Goal: Communication & Community: Answer question/provide support

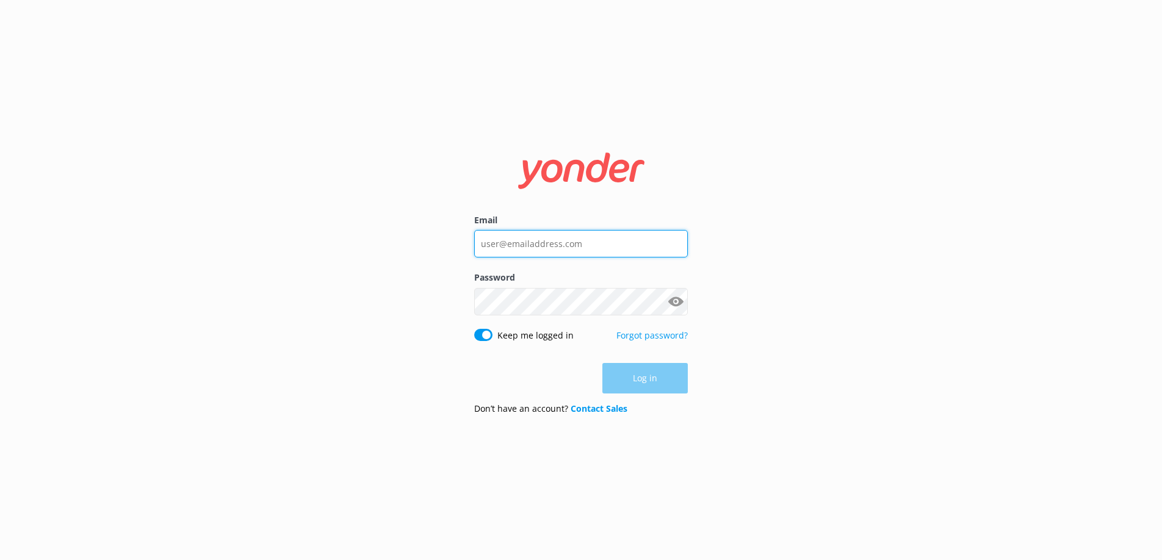
click at [607, 242] on input "Email" at bounding box center [581, 243] width 214 height 27
click at [598, 253] on input "Email" at bounding box center [581, 243] width 214 height 27
type input "[EMAIL_ADDRESS][DOMAIN_NAME]"
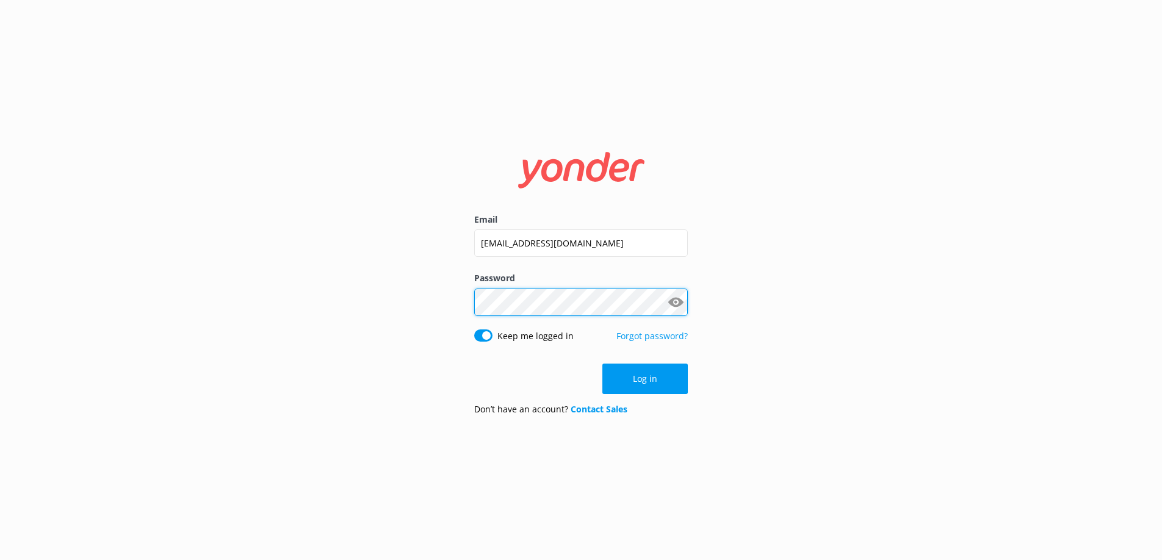
click button "Log in" at bounding box center [644, 379] width 85 height 31
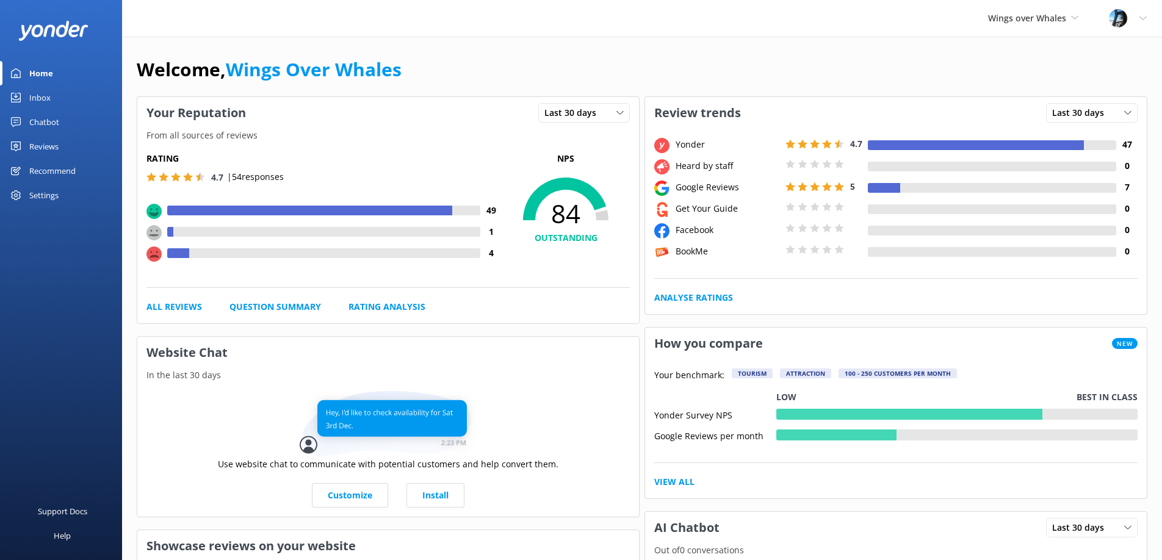
click at [41, 146] on div "Reviews" at bounding box center [43, 146] width 29 height 24
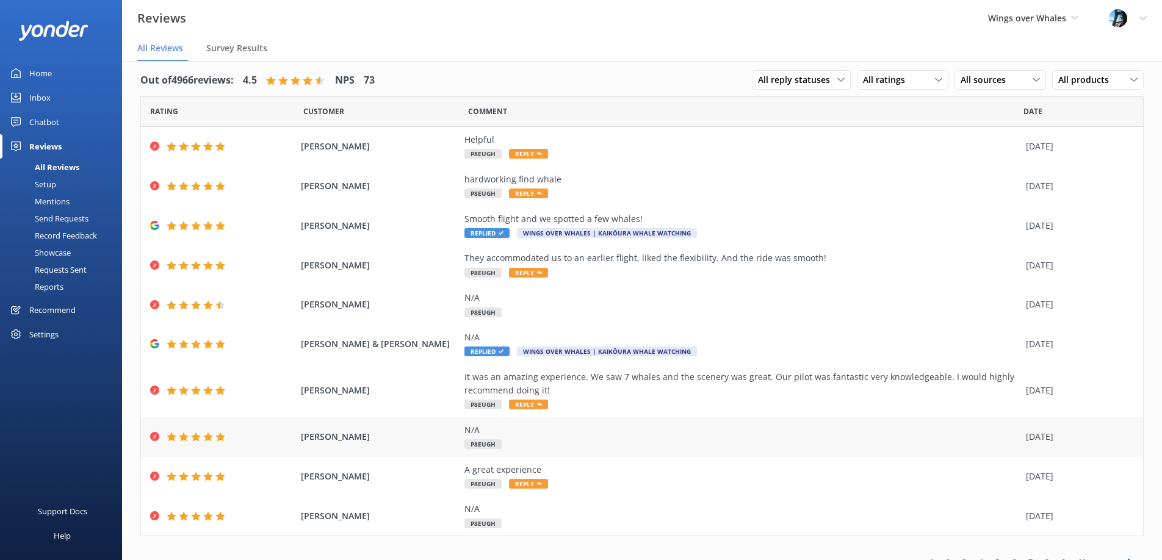
scroll to position [24, 0]
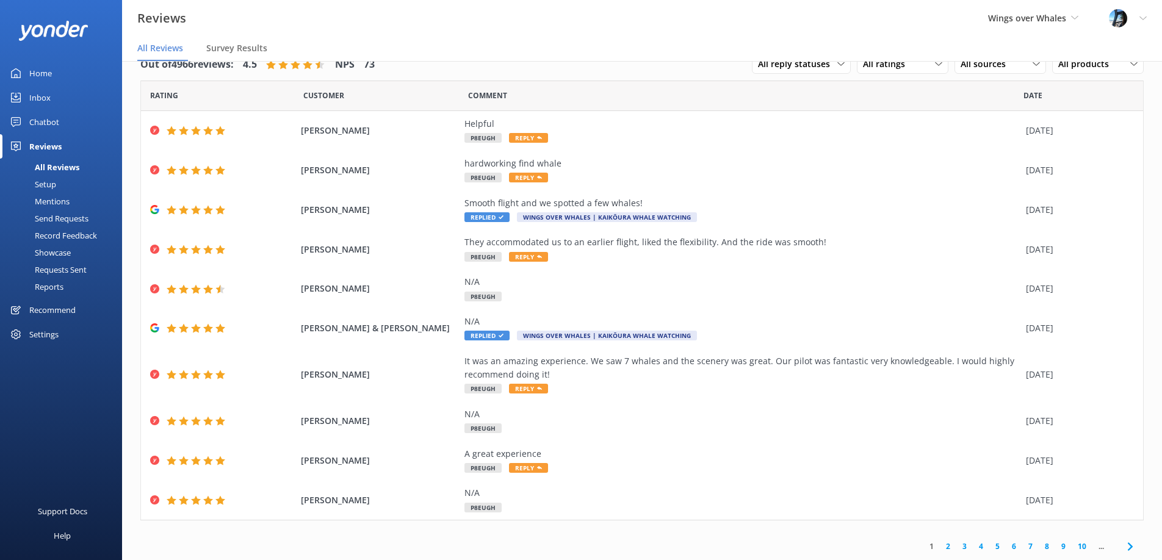
click at [943, 544] on link "2" at bounding box center [948, 547] width 16 height 12
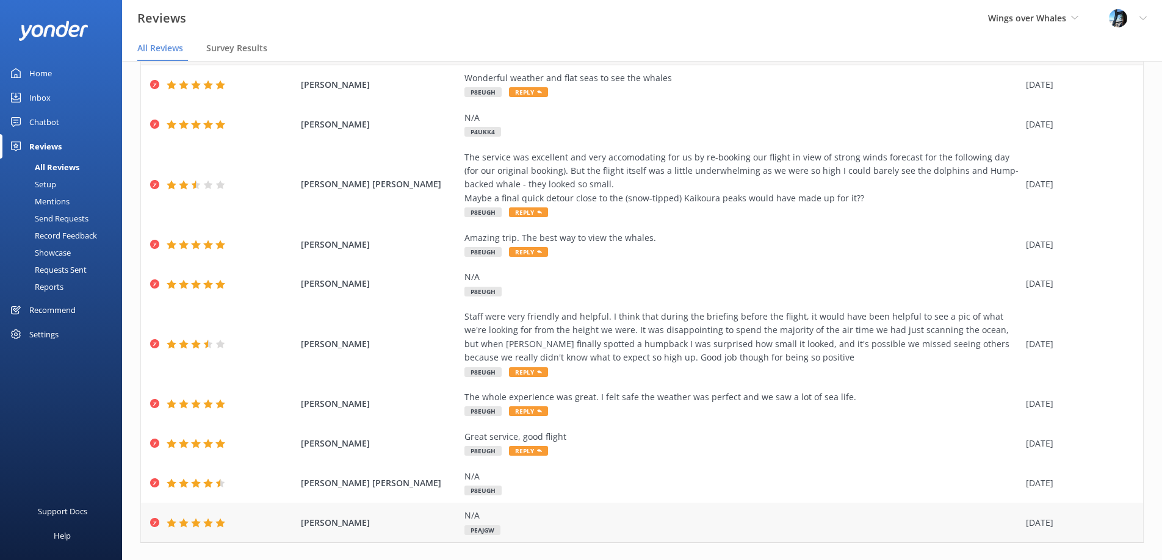
scroll to position [93, 0]
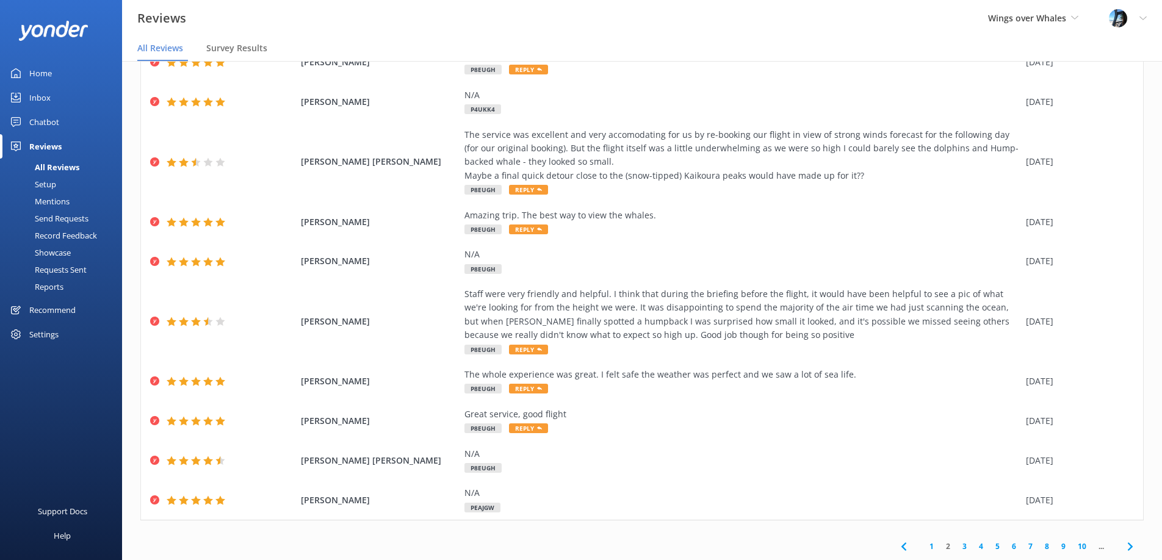
click at [933, 546] on link "1" at bounding box center [931, 547] width 16 height 12
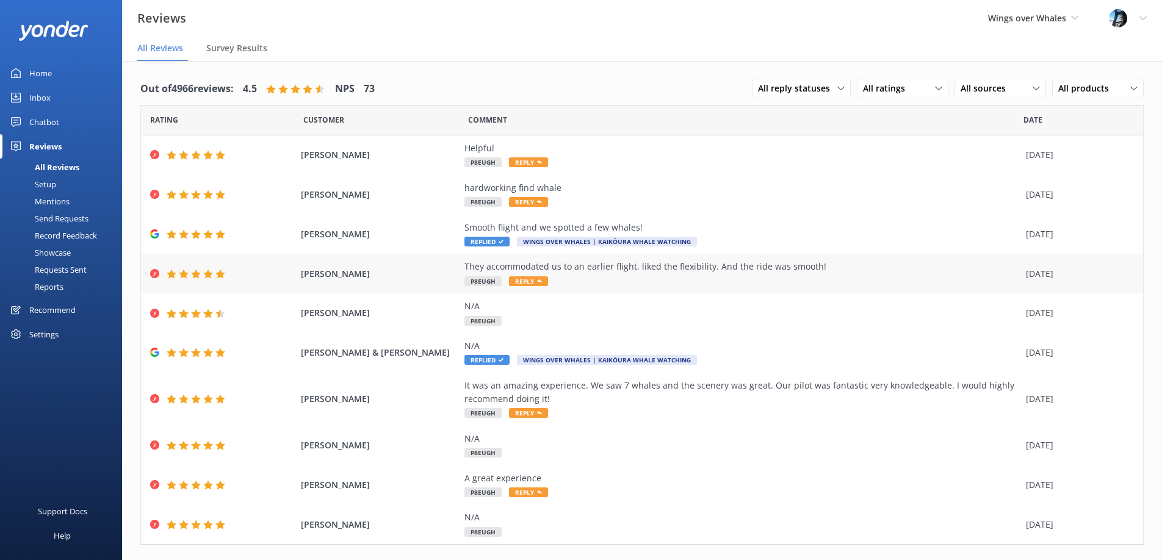
click at [686, 273] on div "They accommodated us to an earlier flight, liked the flexibility. And the ride …" at bounding box center [741, 266] width 555 height 13
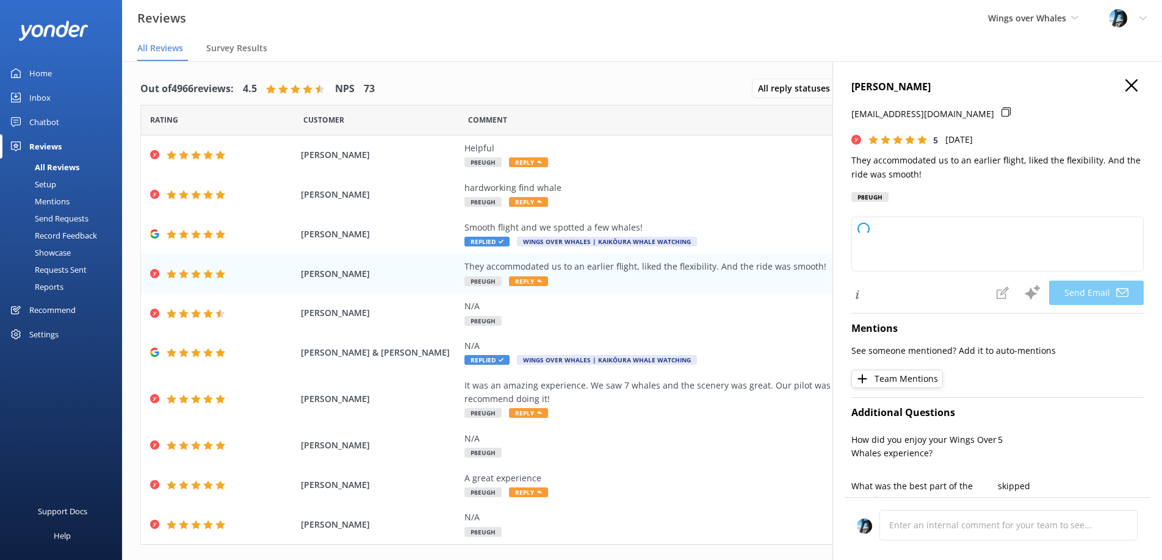
type textarea "Thank you so much, [PERSON_NAME]! We're glad we could accommodate your schedule…"
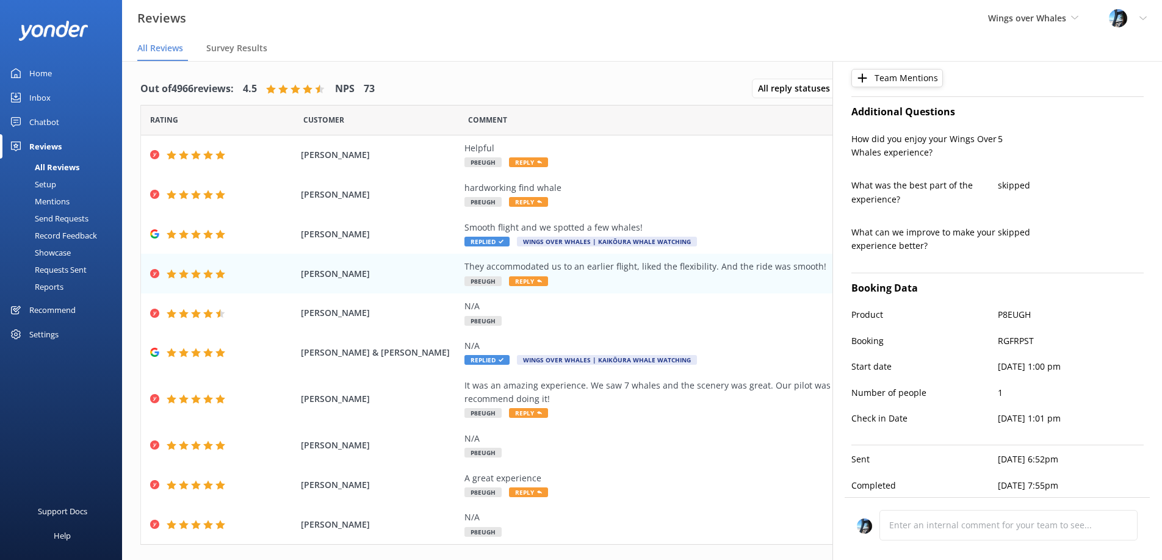
scroll to position [301, 0]
click at [691, 192] on div "hardworking find whale" at bounding box center [741, 187] width 555 height 13
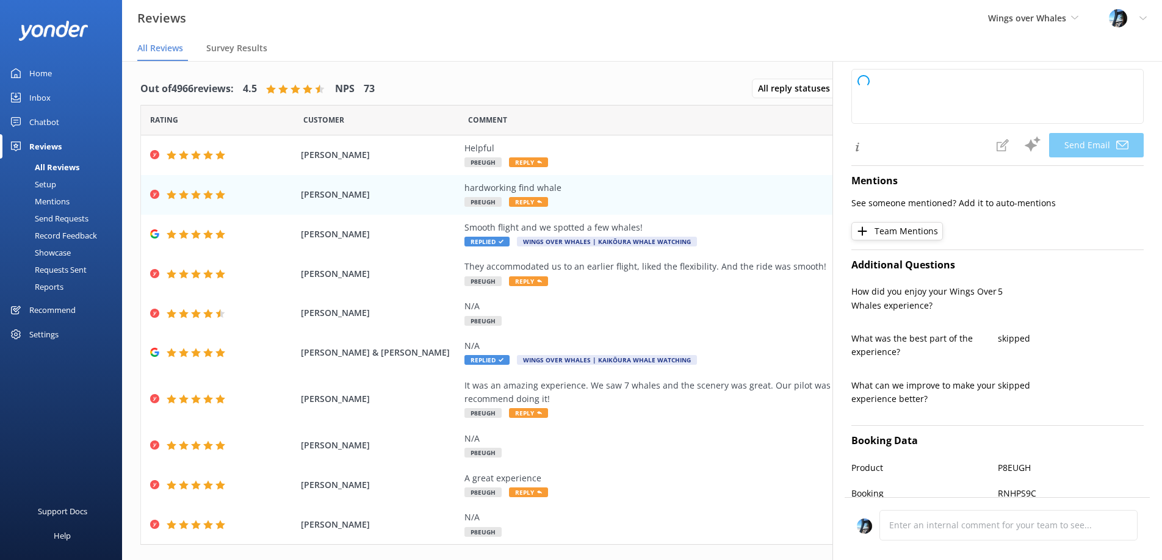
type textarea "Thank you so much, [PERSON_NAME]! We appreciate your kind words and are glad yo…"
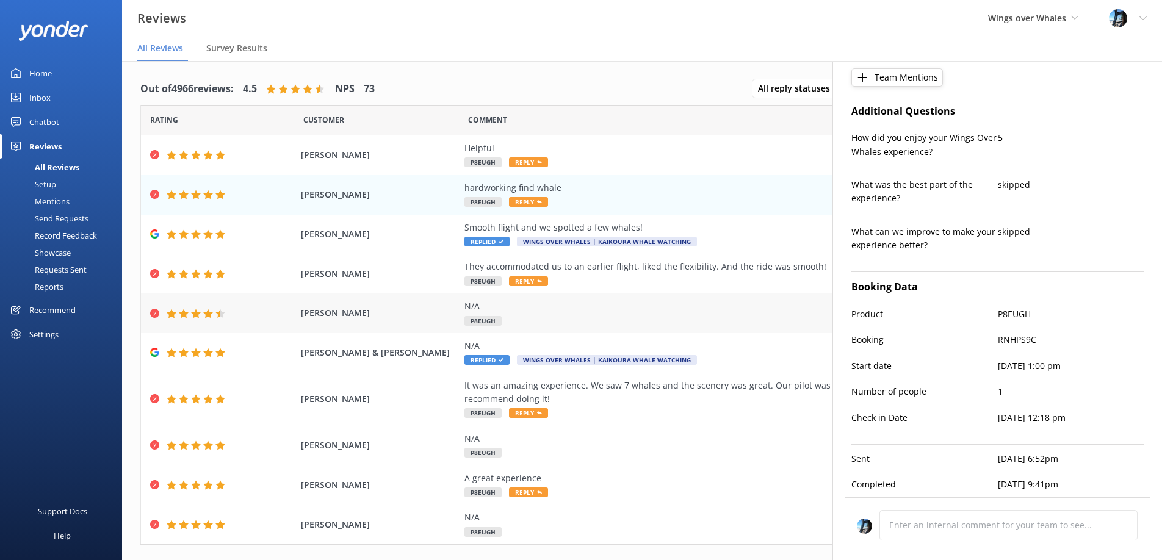
click at [651, 322] on div "N/A P8EUGH" at bounding box center [741, 313] width 555 height 27
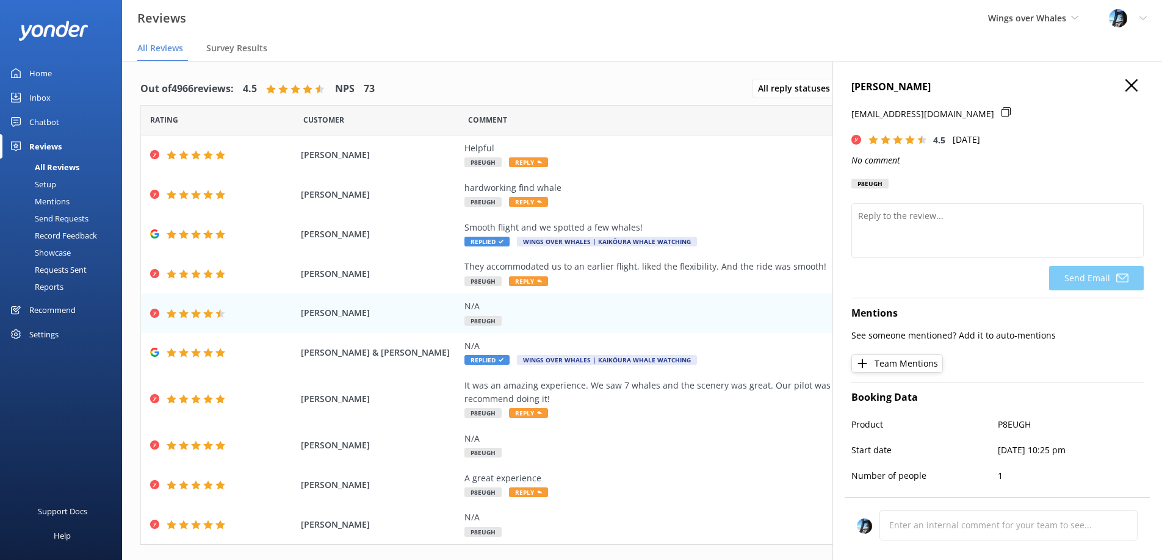
scroll to position [84, 0]
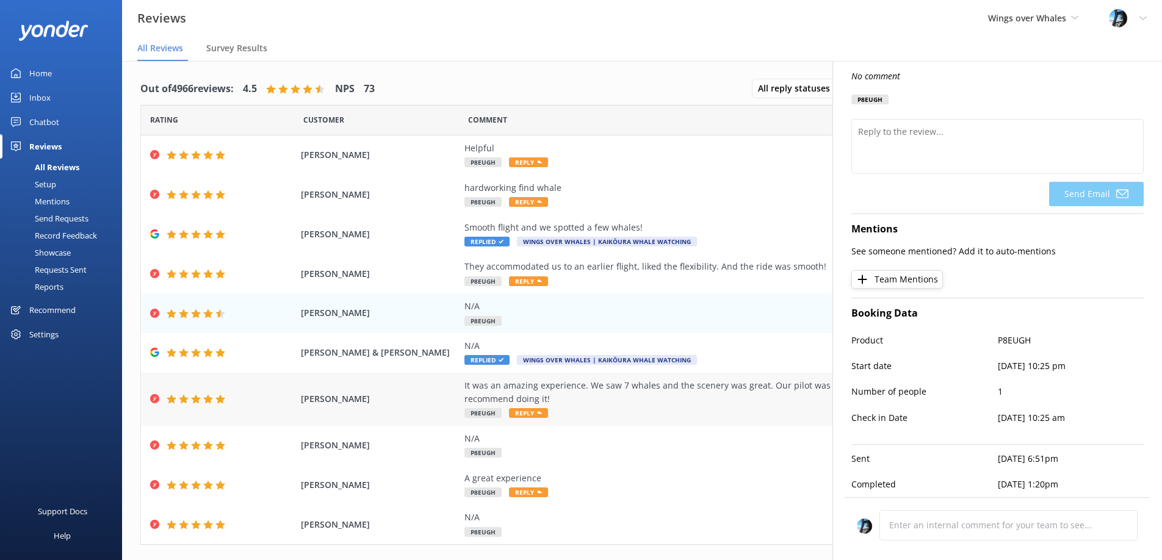
click at [703, 408] on div "It was an amazing experience. We saw 7 whales and the scenery was great. Our pi…" at bounding box center [741, 399] width 555 height 41
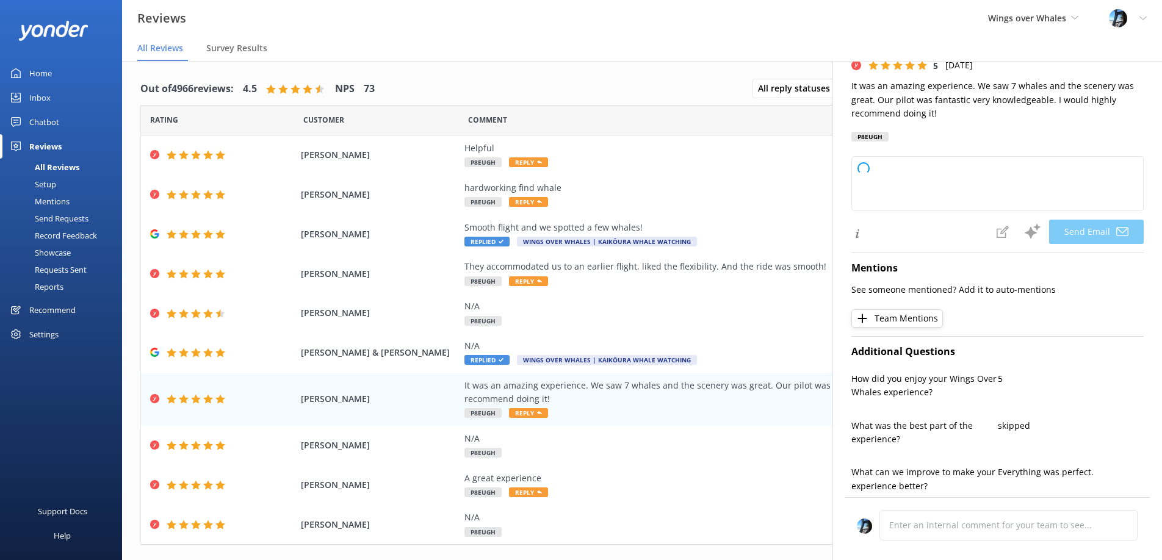
scroll to position [289, 0]
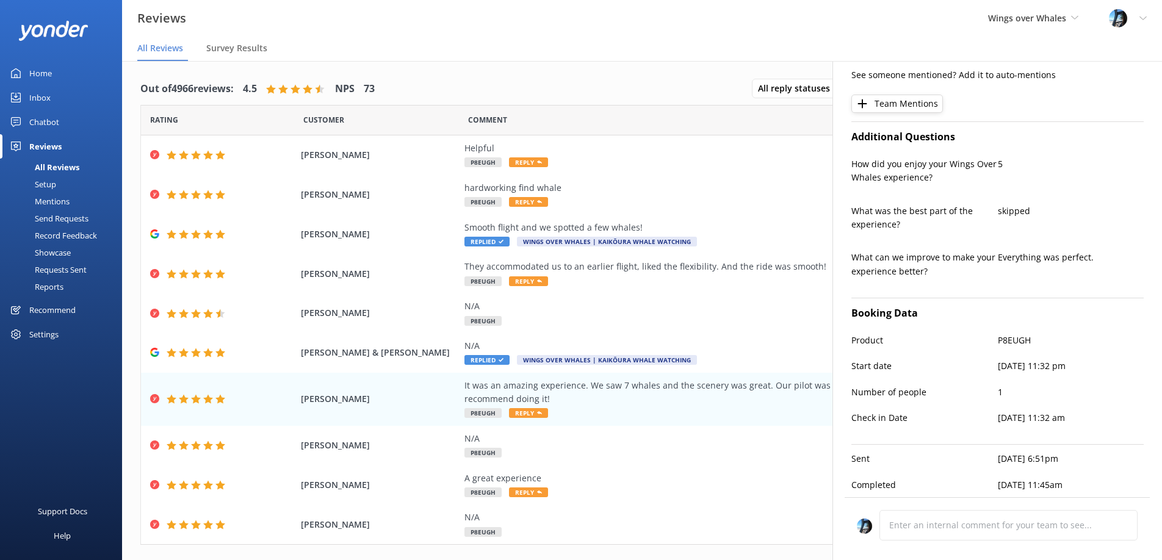
type textarea "Thank you so much for your wonderful review, [PERSON_NAME]! We're thrilled to h…"
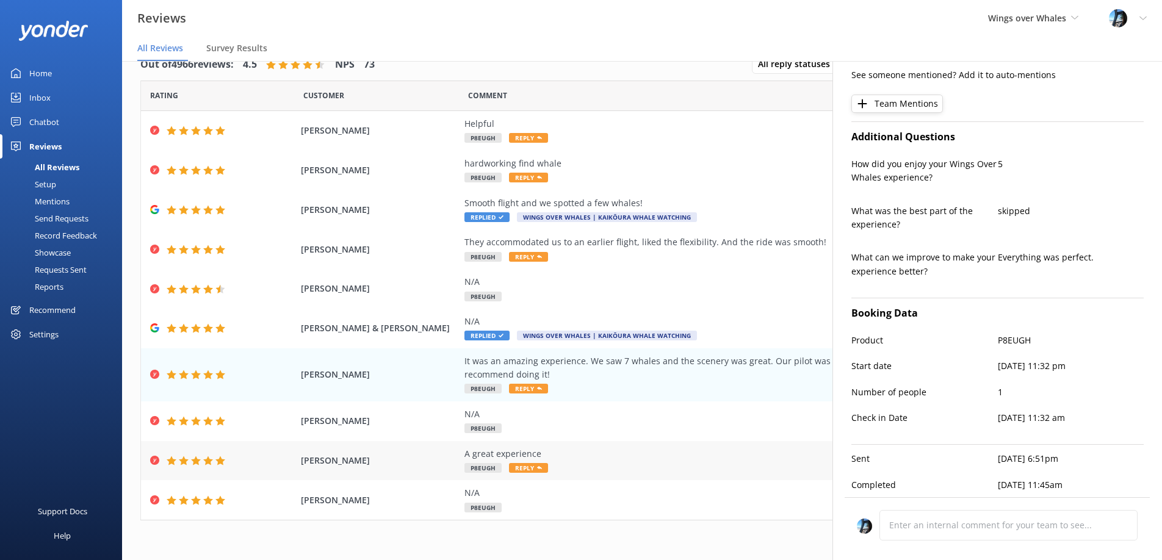
click at [635, 460] on div "A great experience P8EUGH Reply" at bounding box center [741, 460] width 555 height 27
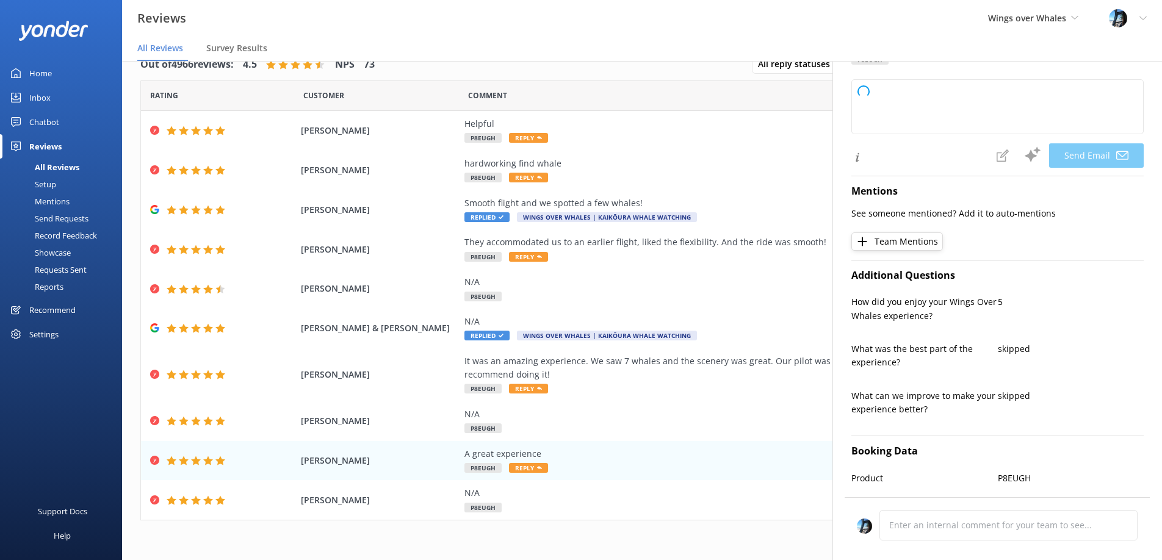
scroll to position [288, 0]
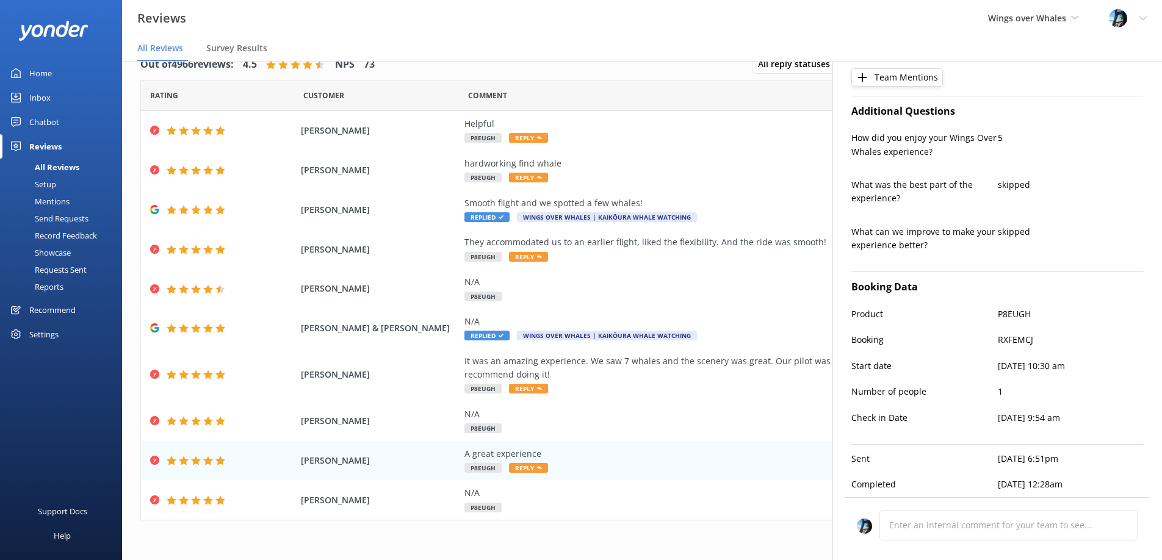
type textarea "Thank you so much, [PERSON_NAME]! We're thrilled to hear you had a great experi…"
click at [694, 133] on div "Helpful P8EUGH Reply" at bounding box center [741, 130] width 555 height 27
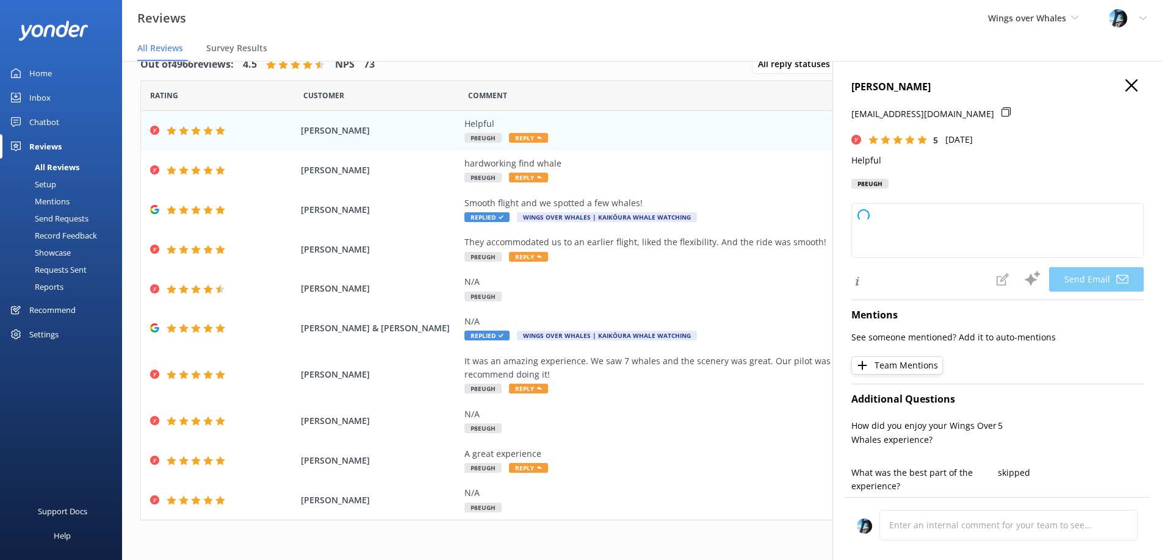
type textarea "Thank you so much for your kind words and great rating, [PERSON_NAME]! We're gl…"
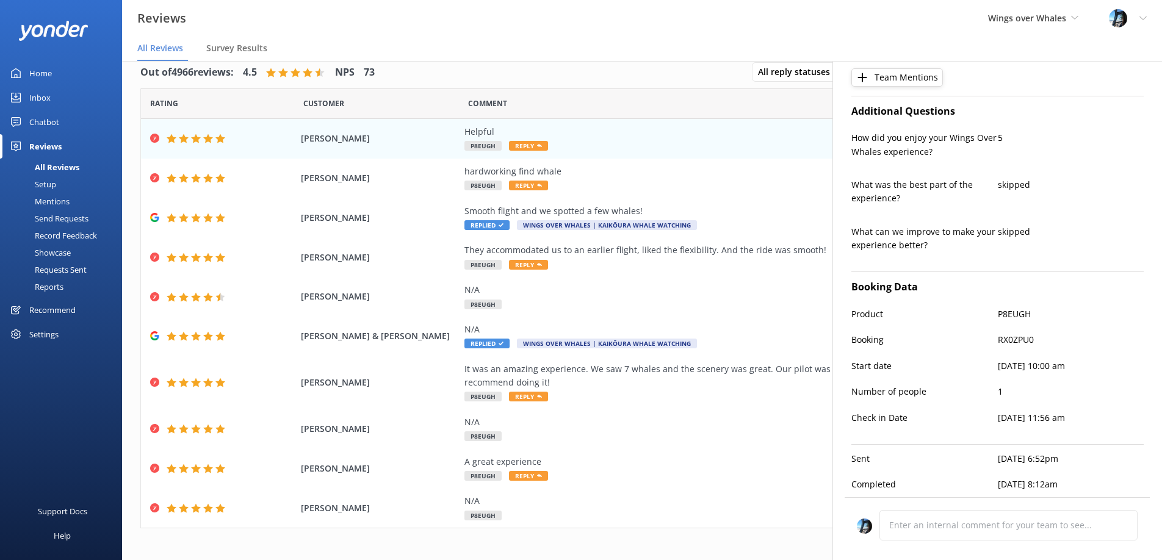
scroll to position [0, 0]
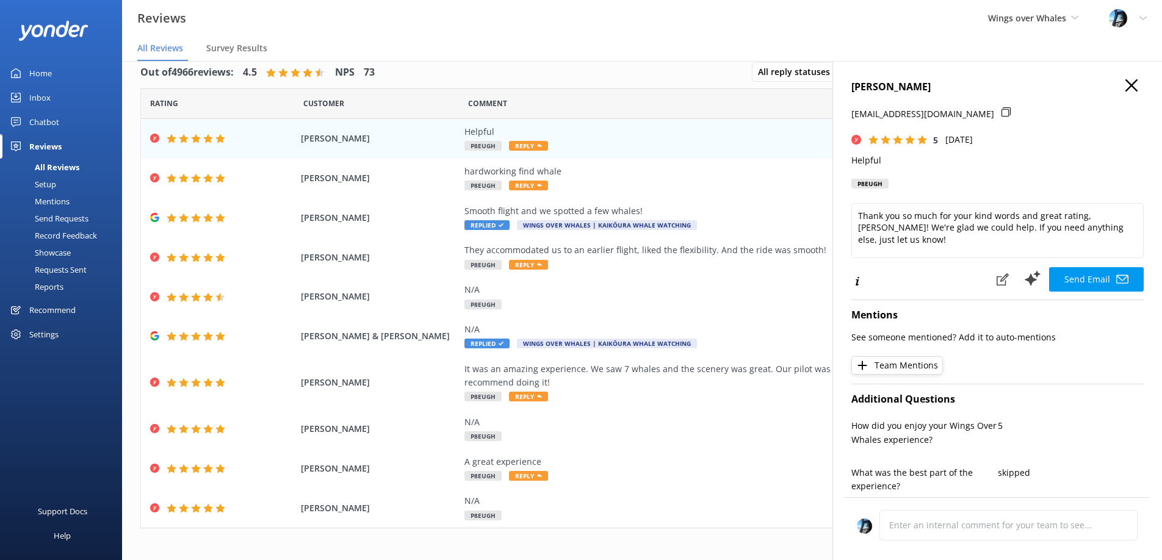
click at [1131, 87] on icon "button" at bounding box center [1131, 85] width 12 height 12
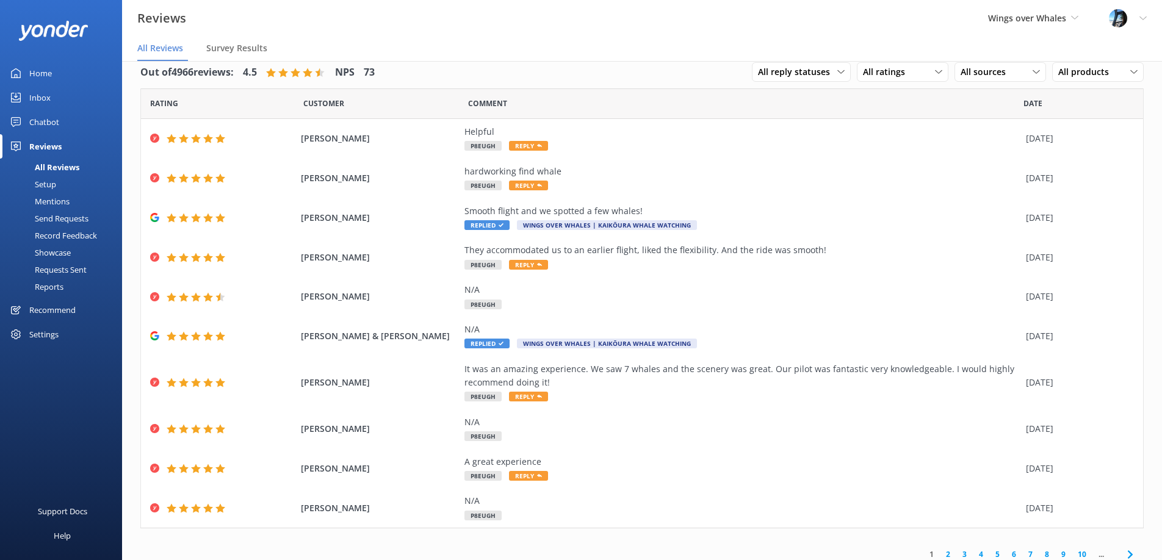
click at [949, 552] on link "2" at bounding box center [948, 555] width 16 height 12
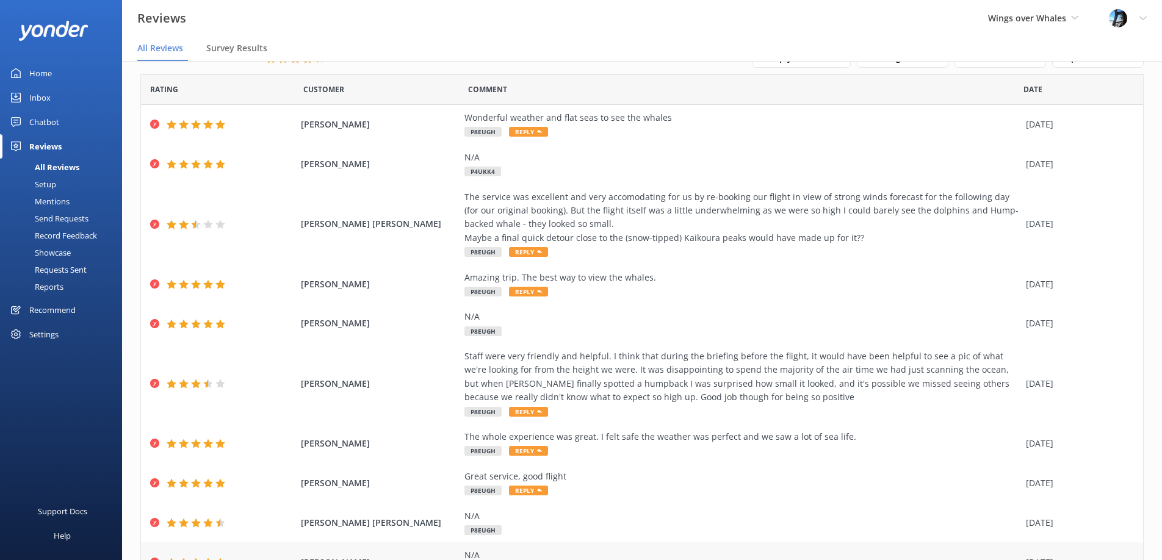
scroll to position [32, 0]
click at [620, 124] on div "Wonderful weather and flat seas to see the whales P8EUGH Reply" at bounding box center [741, 123] width 555 height 27
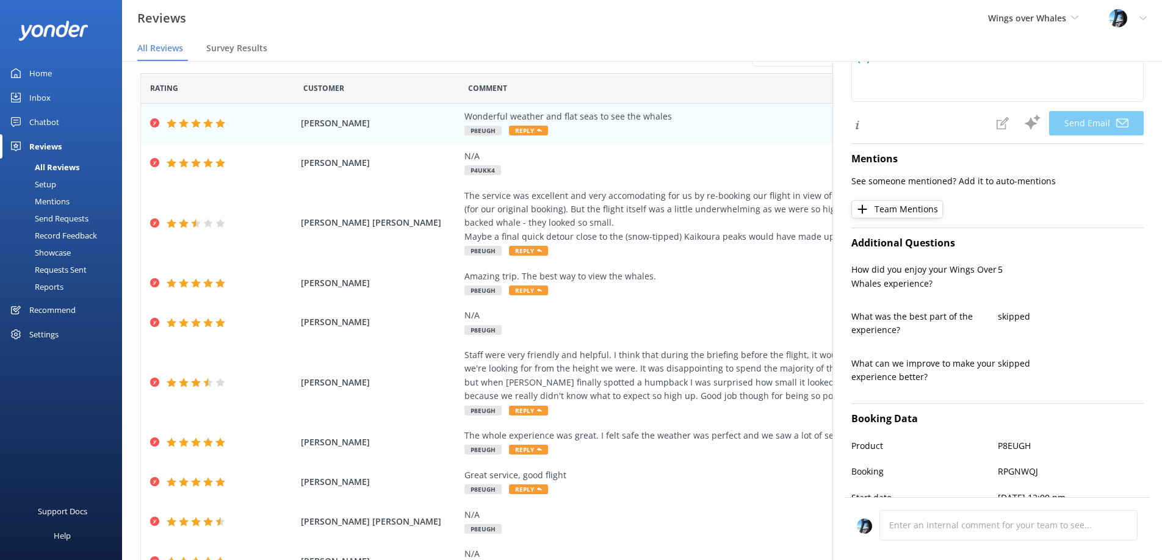
scroll to position [288, 0]
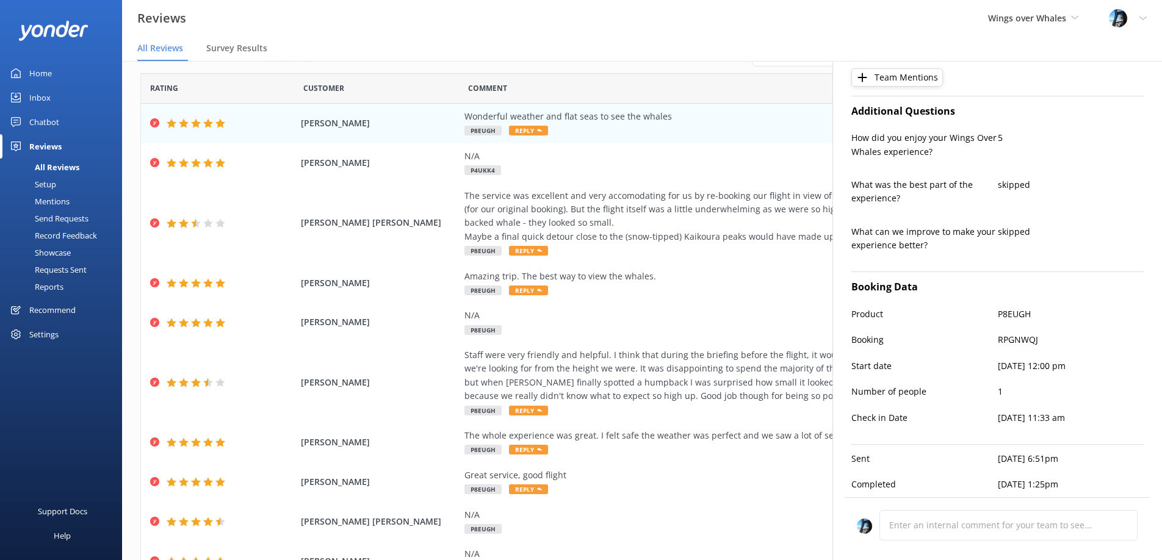
type textarea "Thank you so much, [PERSON_NAME]! We're thrilled you enjoyed perfect weather an…"
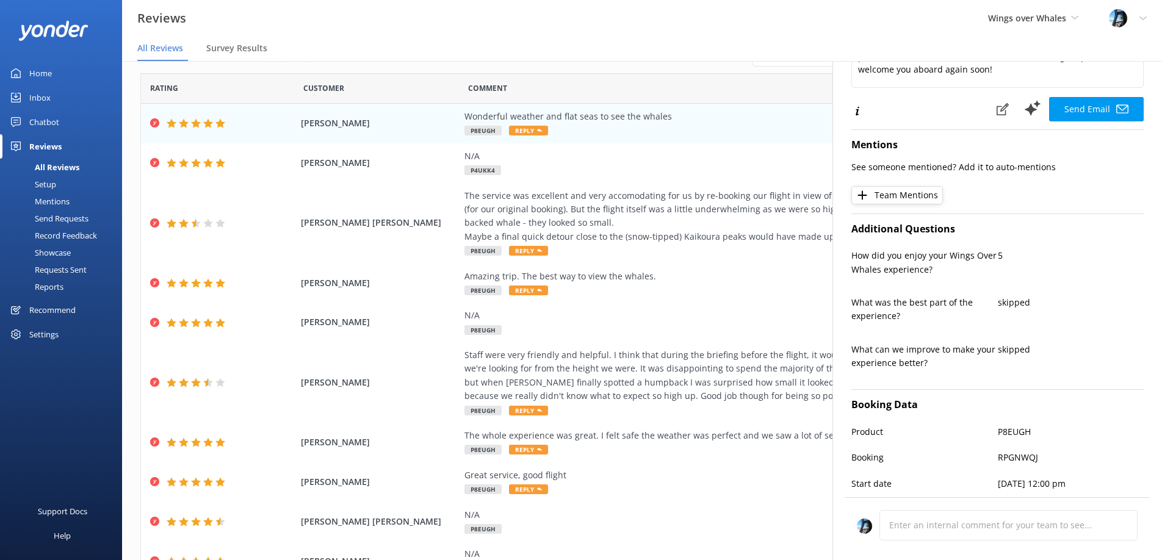
scroll to position [0, 0]
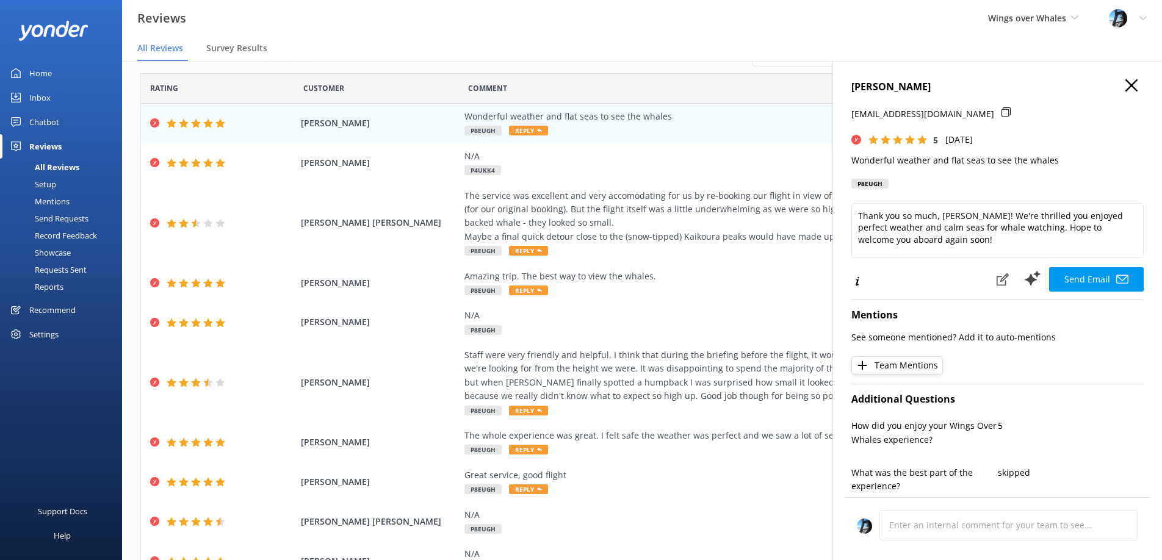
click at [1124, 81] on h4 "[PERSON_NAME]" at bounding box center [997, 87] width 292 height 16
click at [1129, 82] on use "button" at bounding box center [1131, 85] width 12 height 12
